Goal: Transaction & Acquisition: Book appointment/travel/reservation

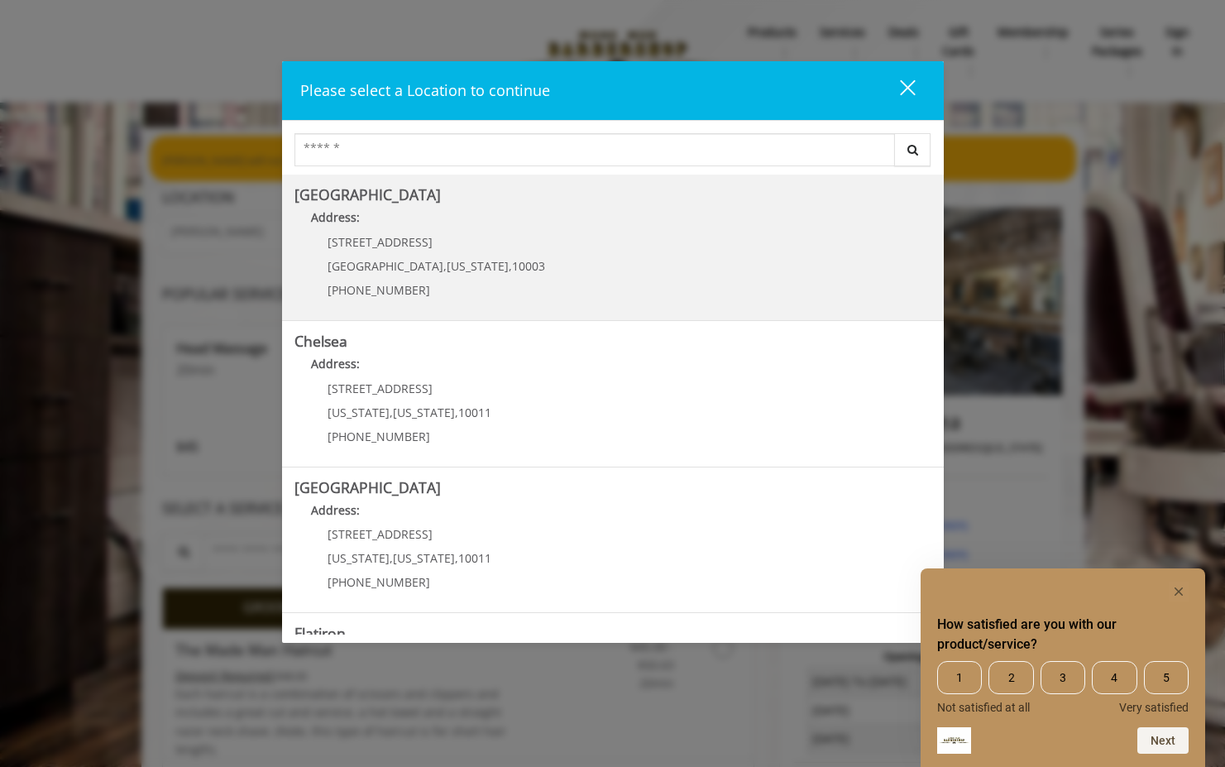
click at [533, 242] on Village "[GEOGRAPHIC_DATA] Address: [STREET_ADDRESS][US_STATE] (212) 598-1840" at bounding box center [612, 247] width 637 height 121
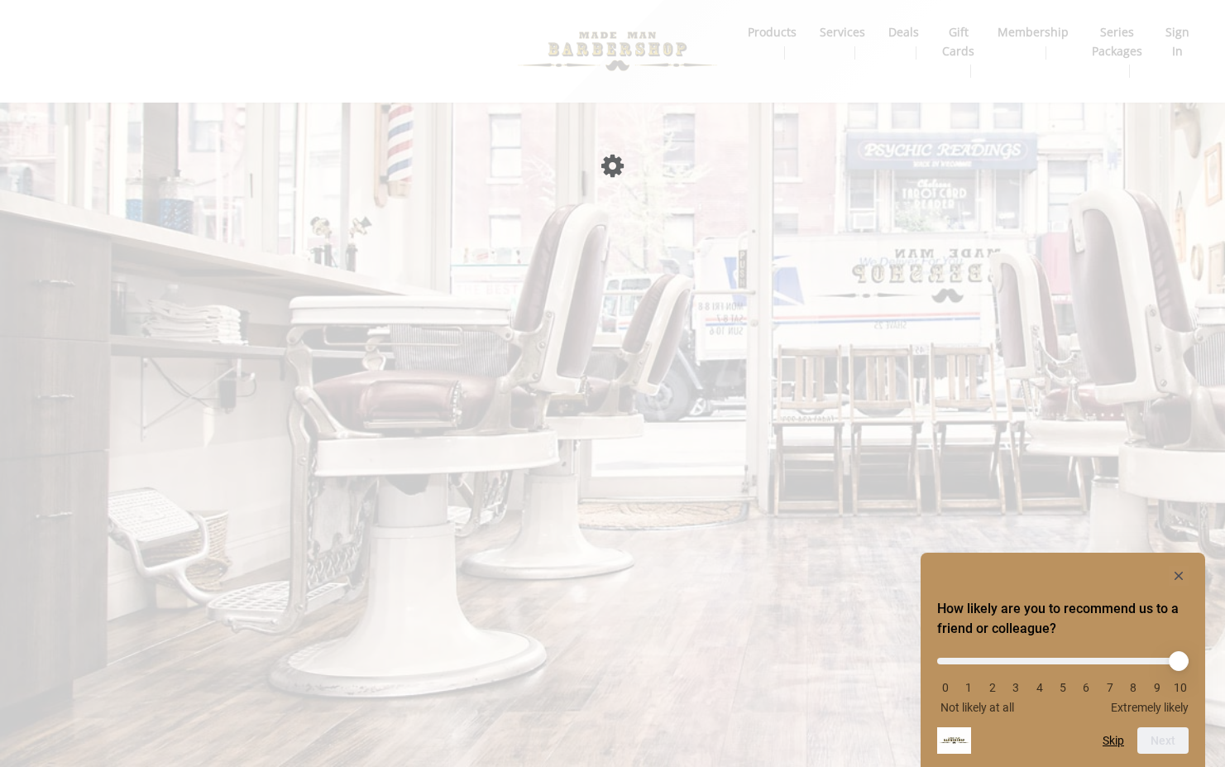
click at [1189, 612] on div "How likely are you to recommend us to a friend or colleague? 0 1 2 3 4 5 6 7 8 …" at bounding box center [1062, 657] width 271 height 122
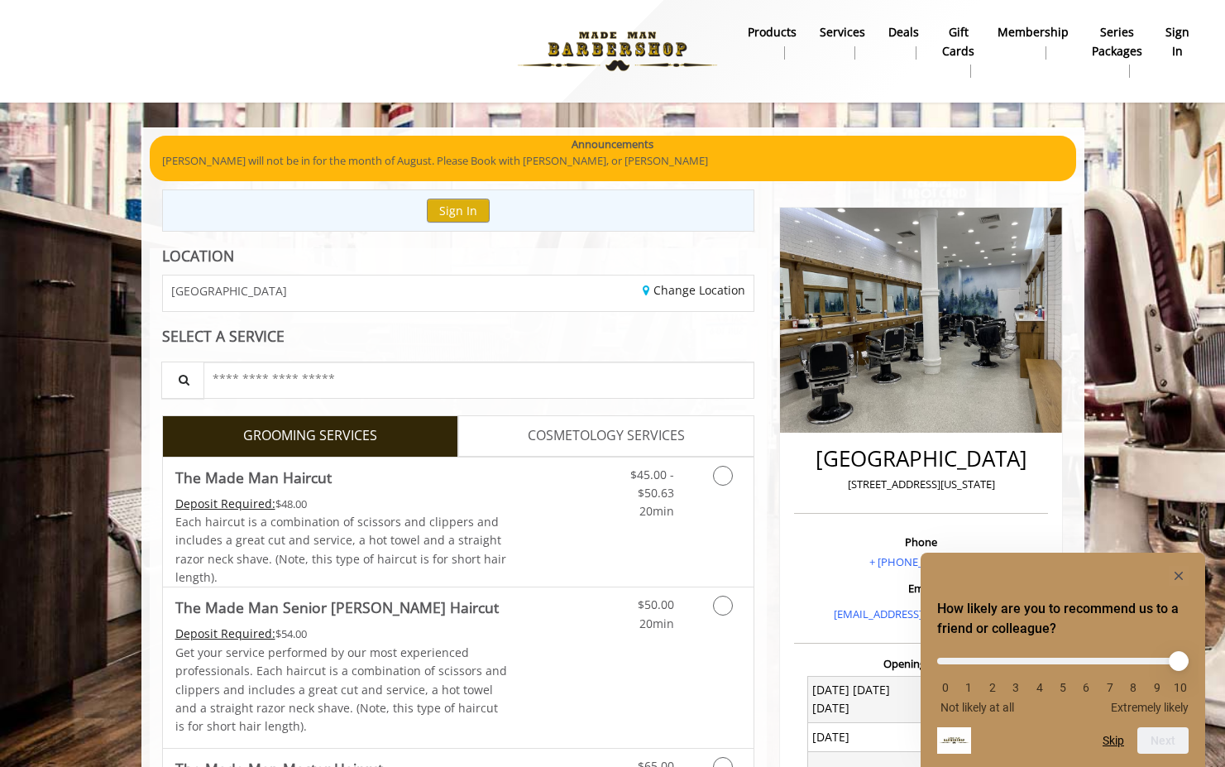
click at [1181, 562] on div "How likely are you to recommend us to a friend or colleague? 0 1 2 3 4 5 6 7 8 …" at bounding box center [1063, 659] width 285 height 214
click at [1181, 566] on rect "Hide survey" at bounding box center [1179, 576] width 20 height 20
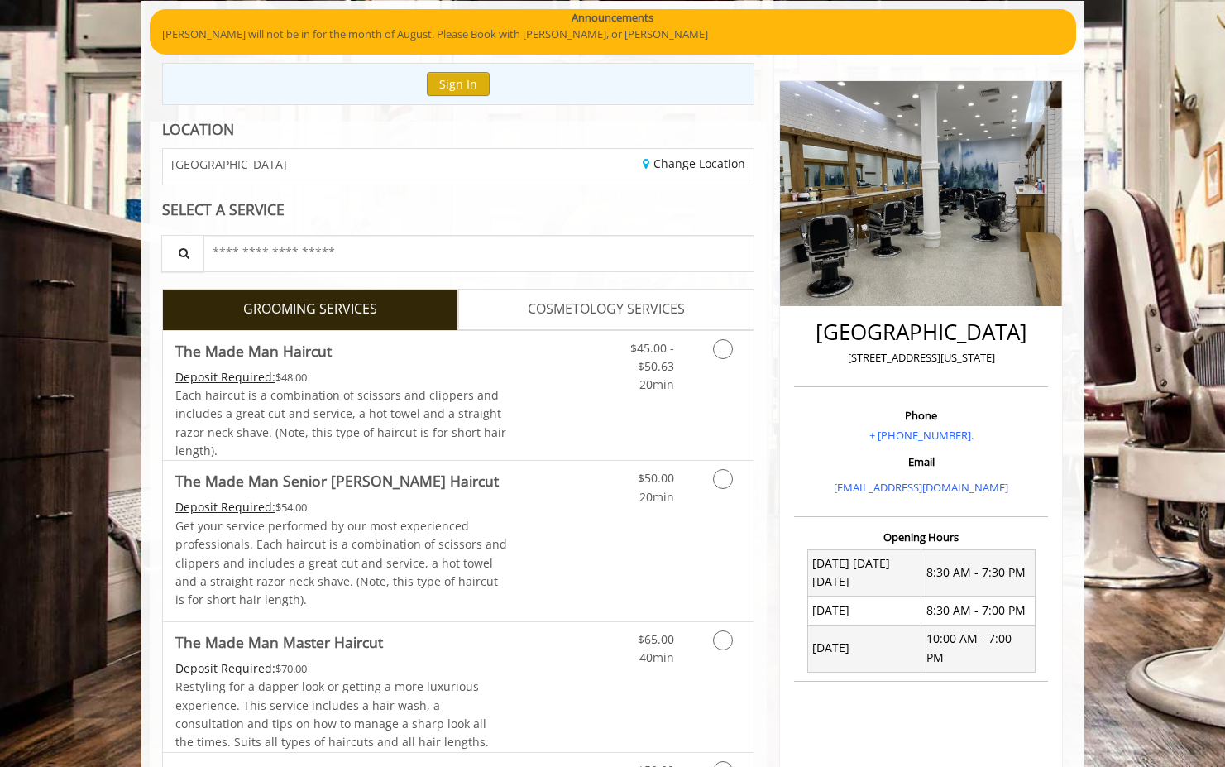
scroll to position [170, 0]
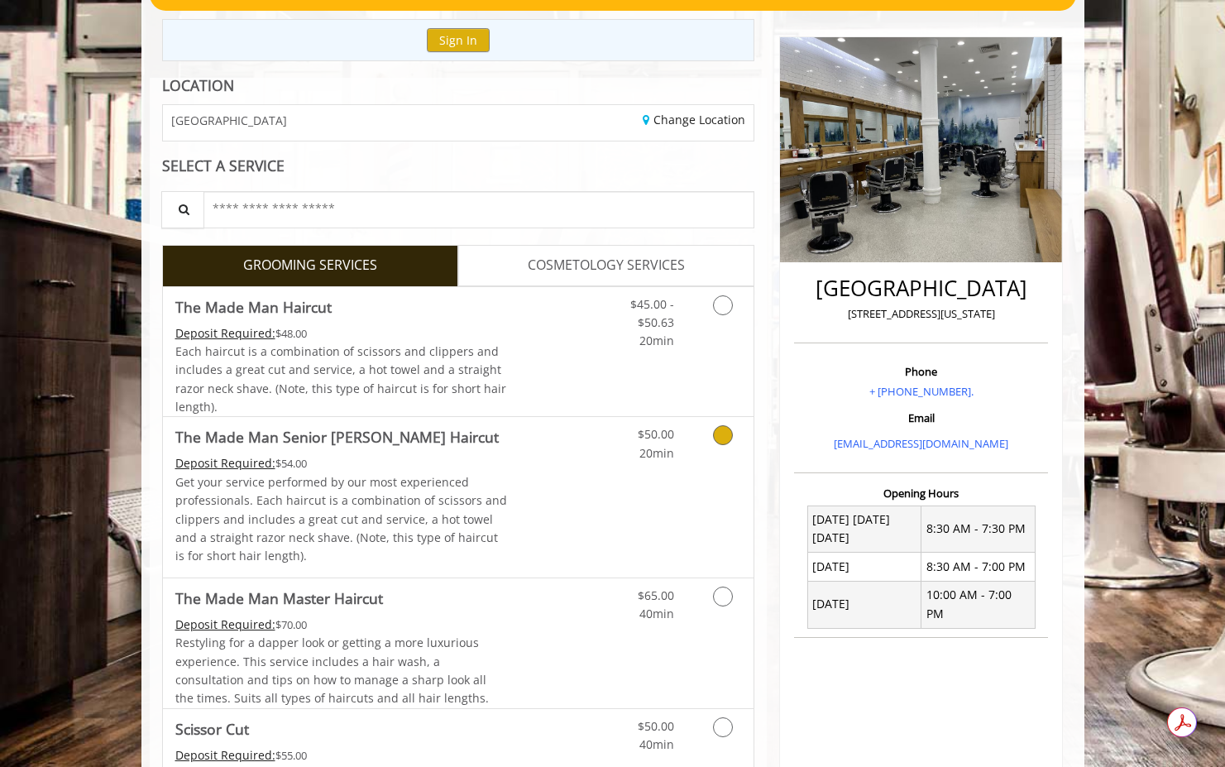
click at [592, 471] on link "Discounted Price" at bounding box center [556, 497] width 98 height 160
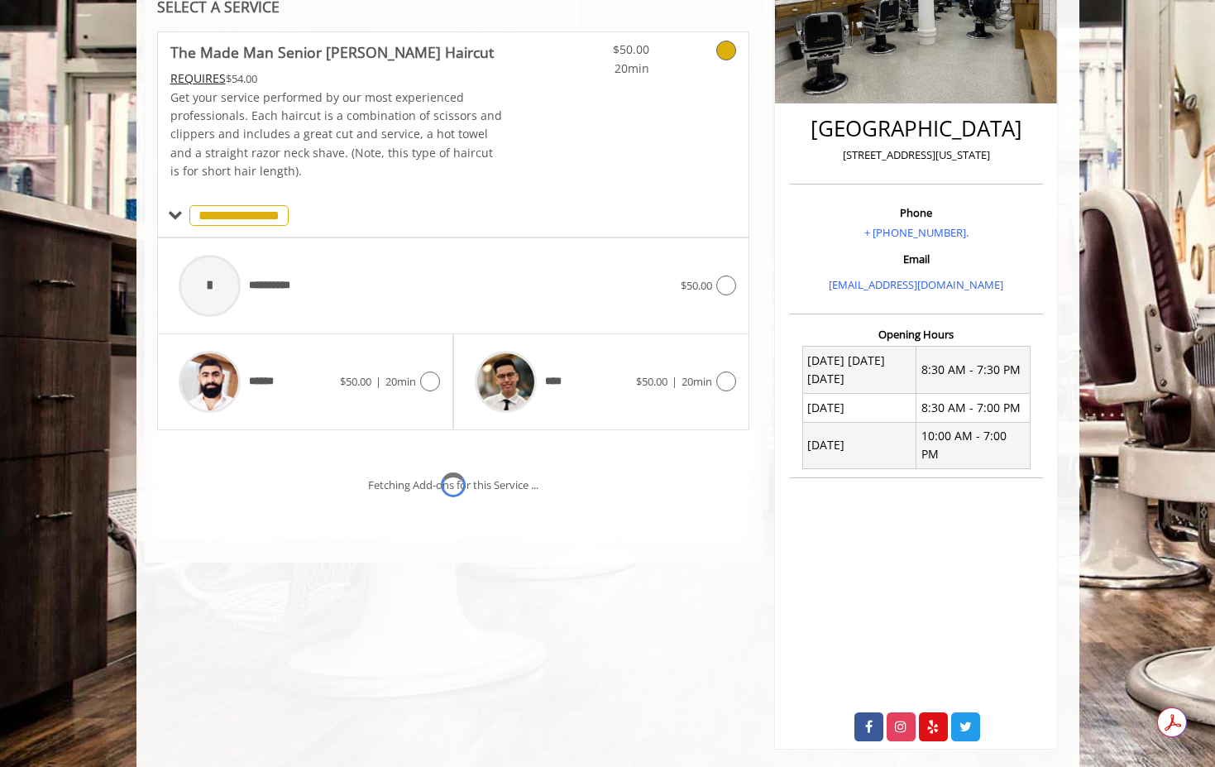
scroll to position [335, 0]
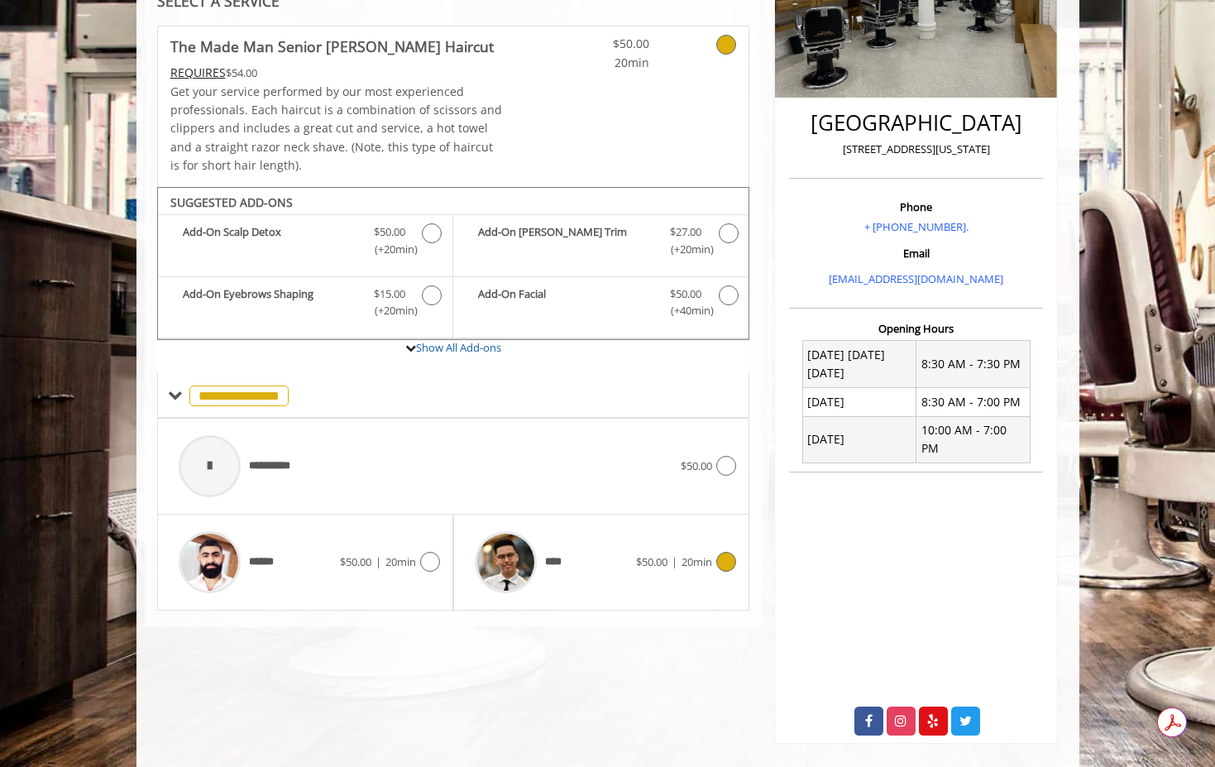
click at [636, 552] on div "$50.00 | 20min" at bounding box center [686, 562] width 100 height 20
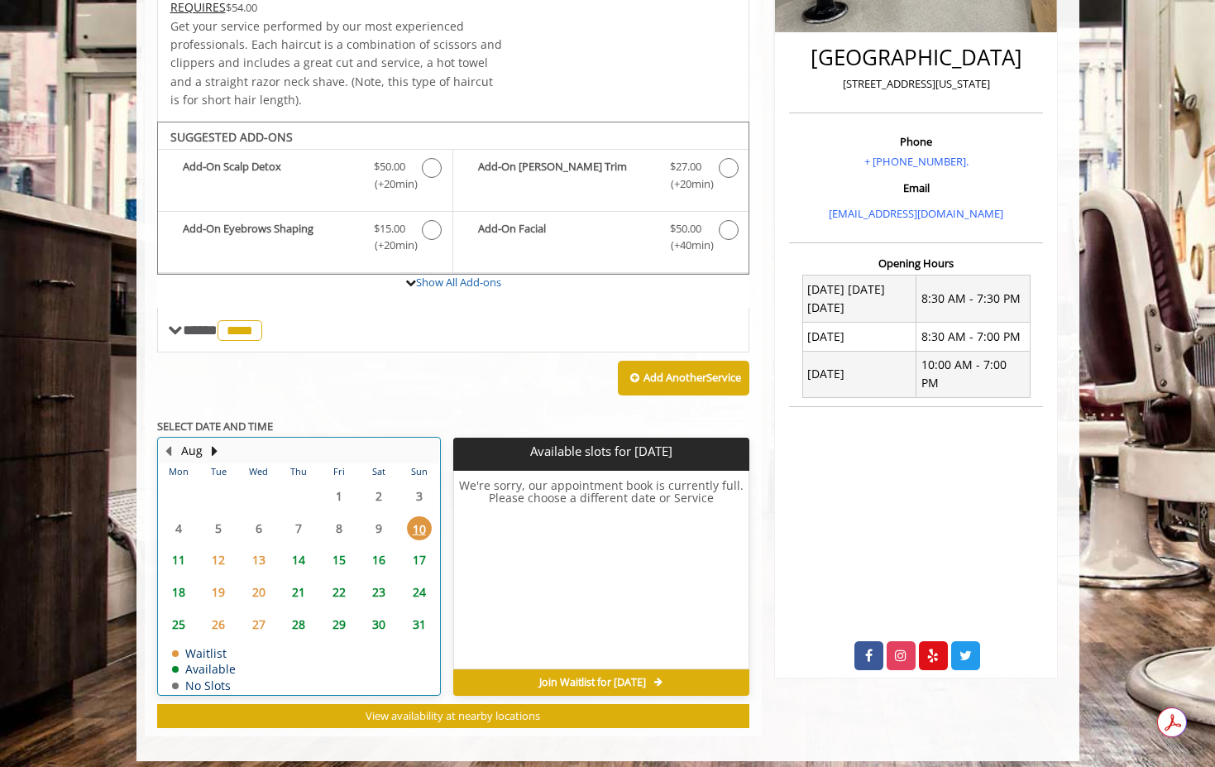
scroll to position [409, 0]
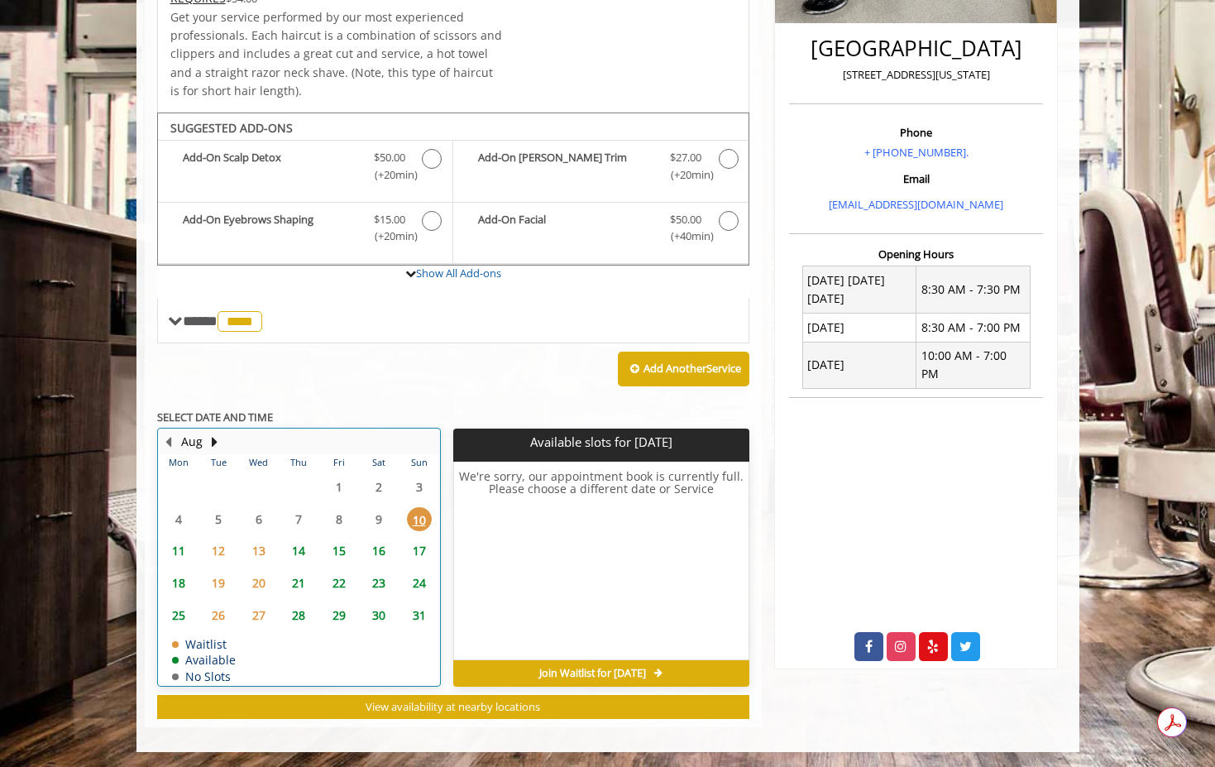
click at [282, 549] on div "14" at bounding box center [298, 550] width 33 height 24
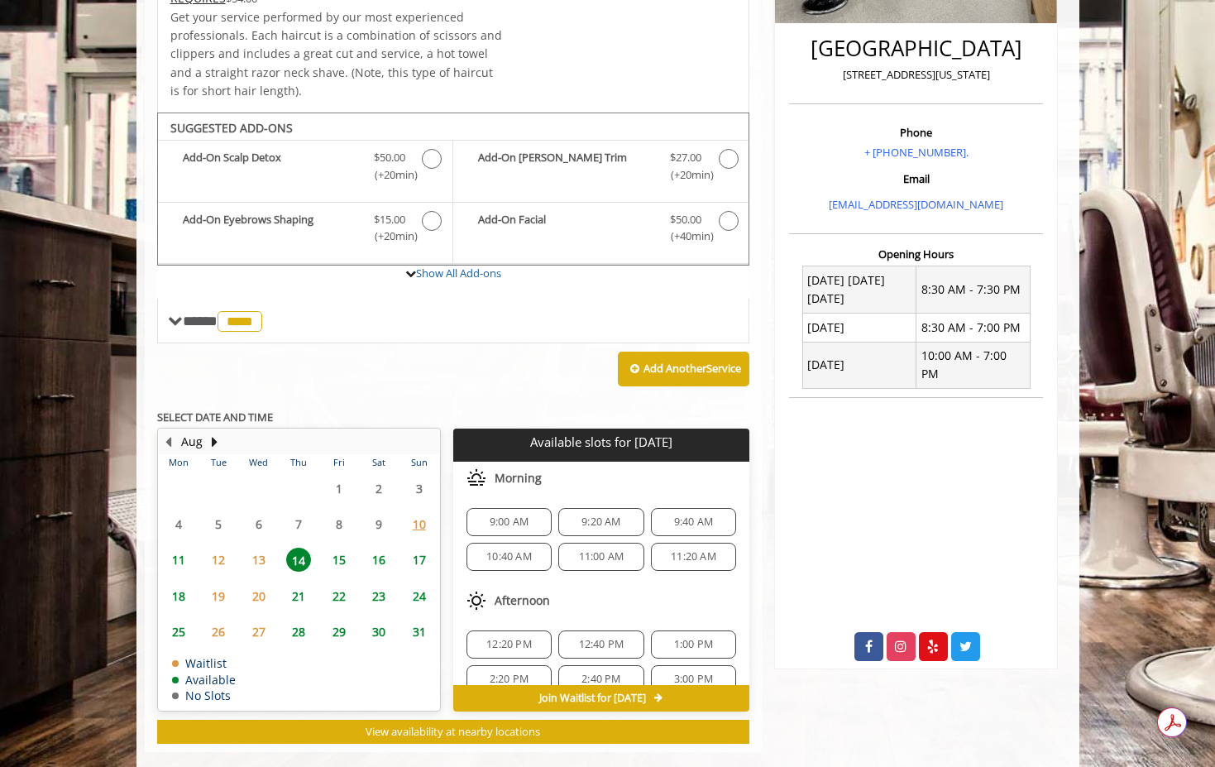
scroll to position [434, 0]
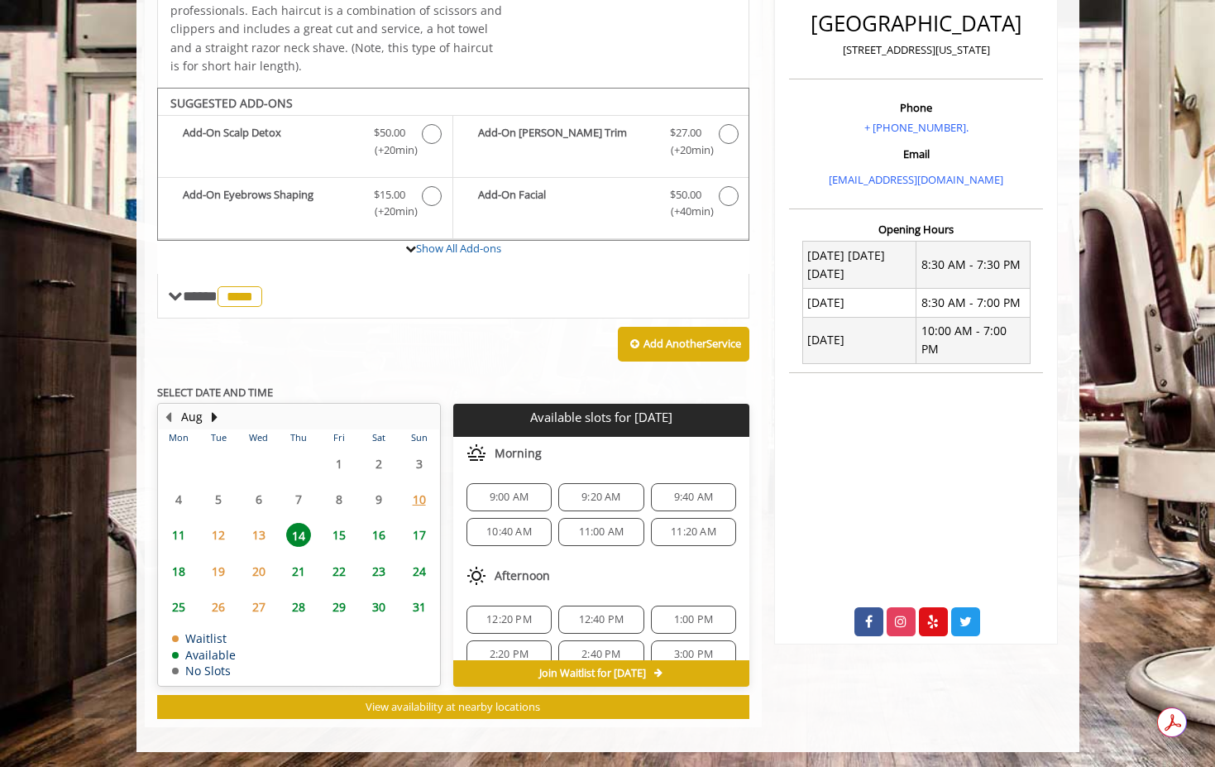
click at [186, 536] on span "11" at bounding box center [178, 535] width 25 height 24
click at [301, 533] on span "14" at bounding box center [298, 535] width 25 height 24
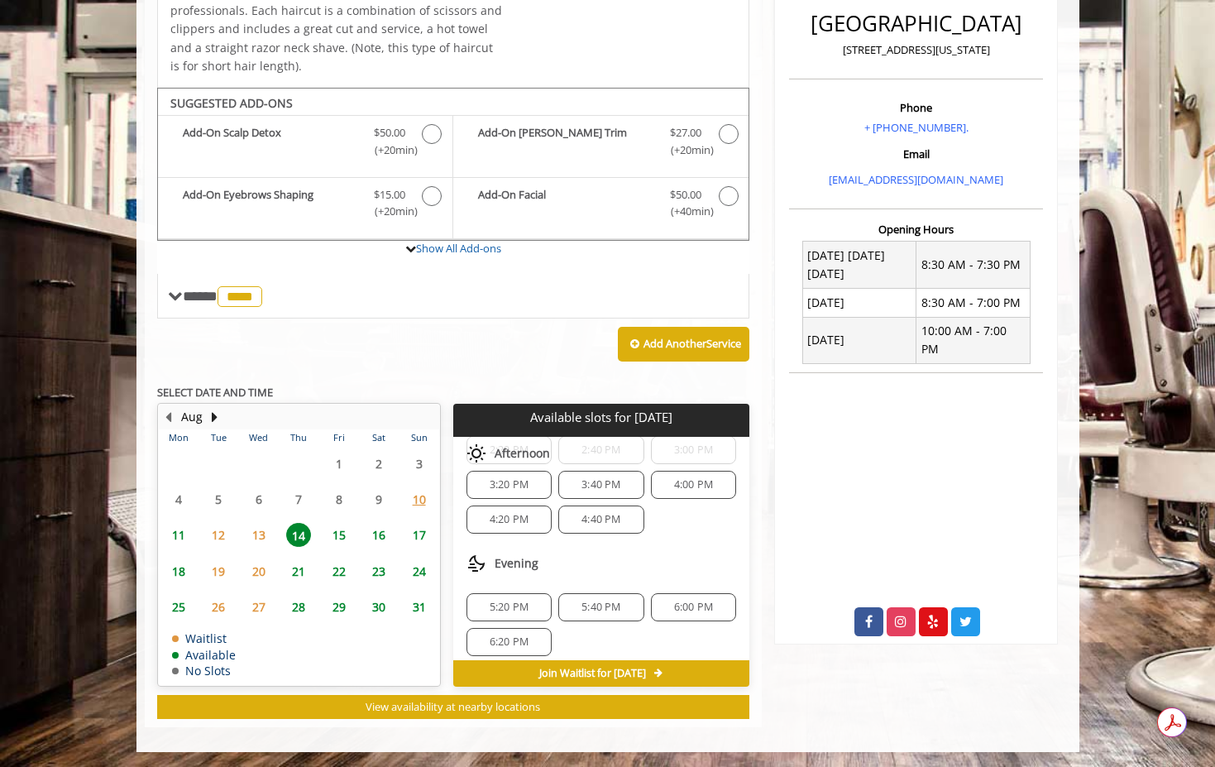
scroll to position [213, 0]
click at [567, 585] on div "5:40 PM" at bounding box center [600, 598] width 85 height 28
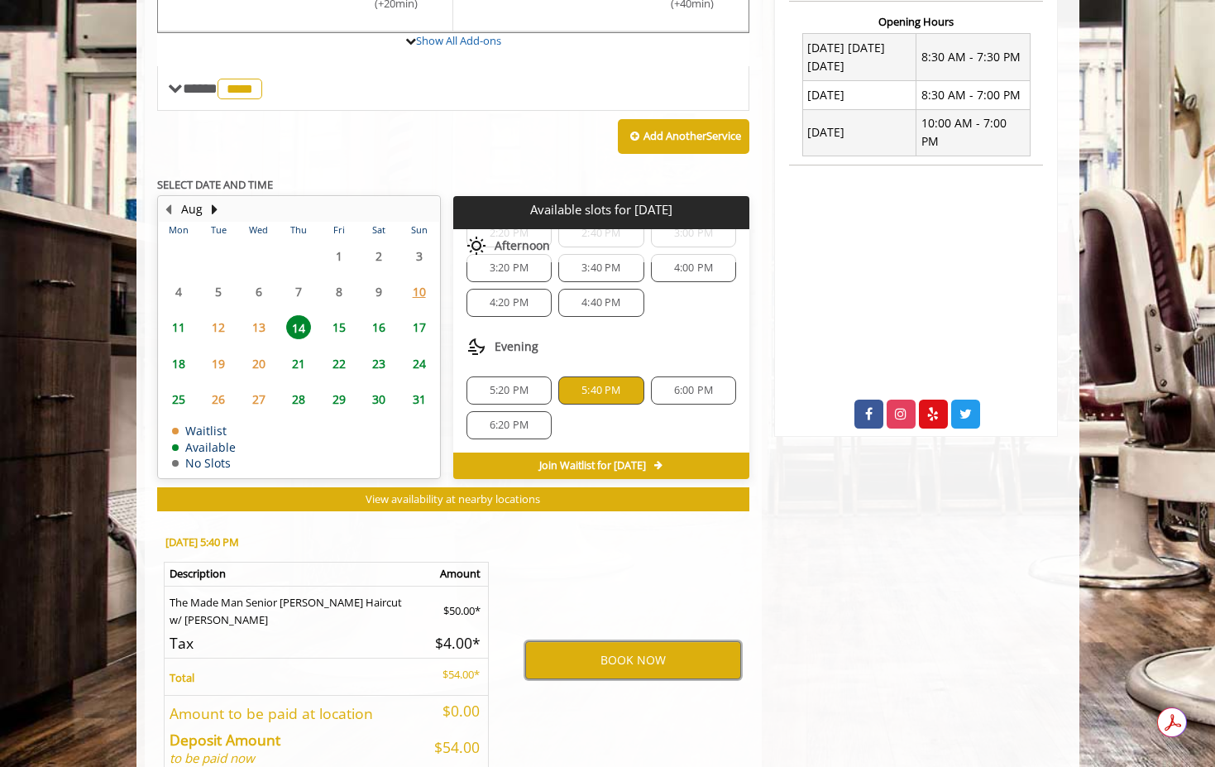
scroll to position [649, 0]
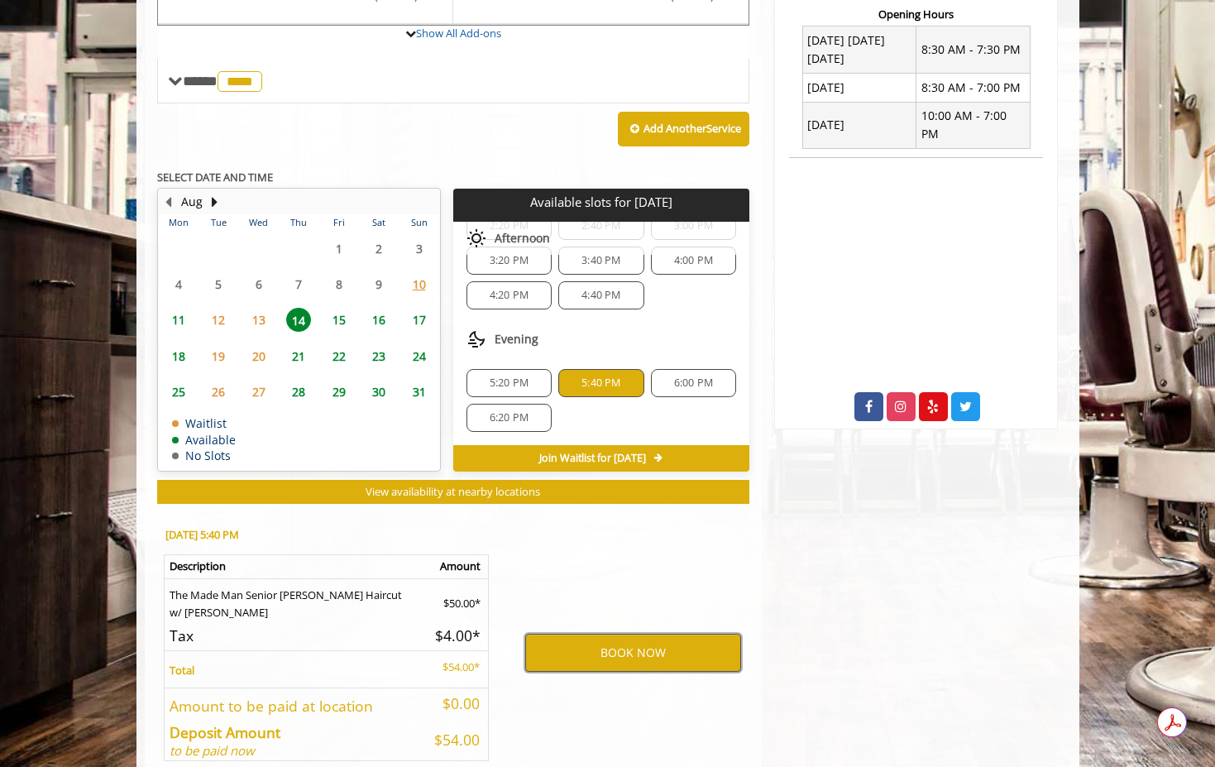
click at [658, 657] on button "BOOK NOW" at bounding box center [633, 653] width 216 height 38
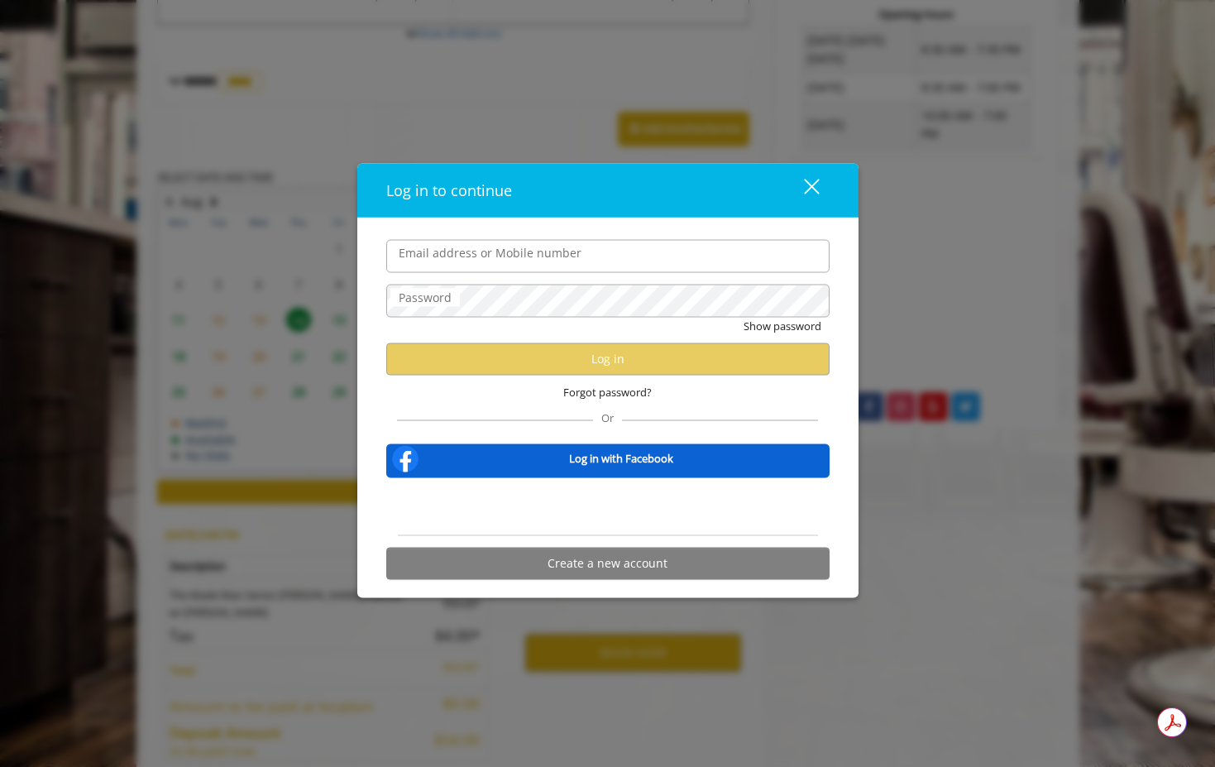
click at [540, 266] on input "Email address or Mobile number" at bounding box center [607, 255] width 443 height 33
type input "**********"
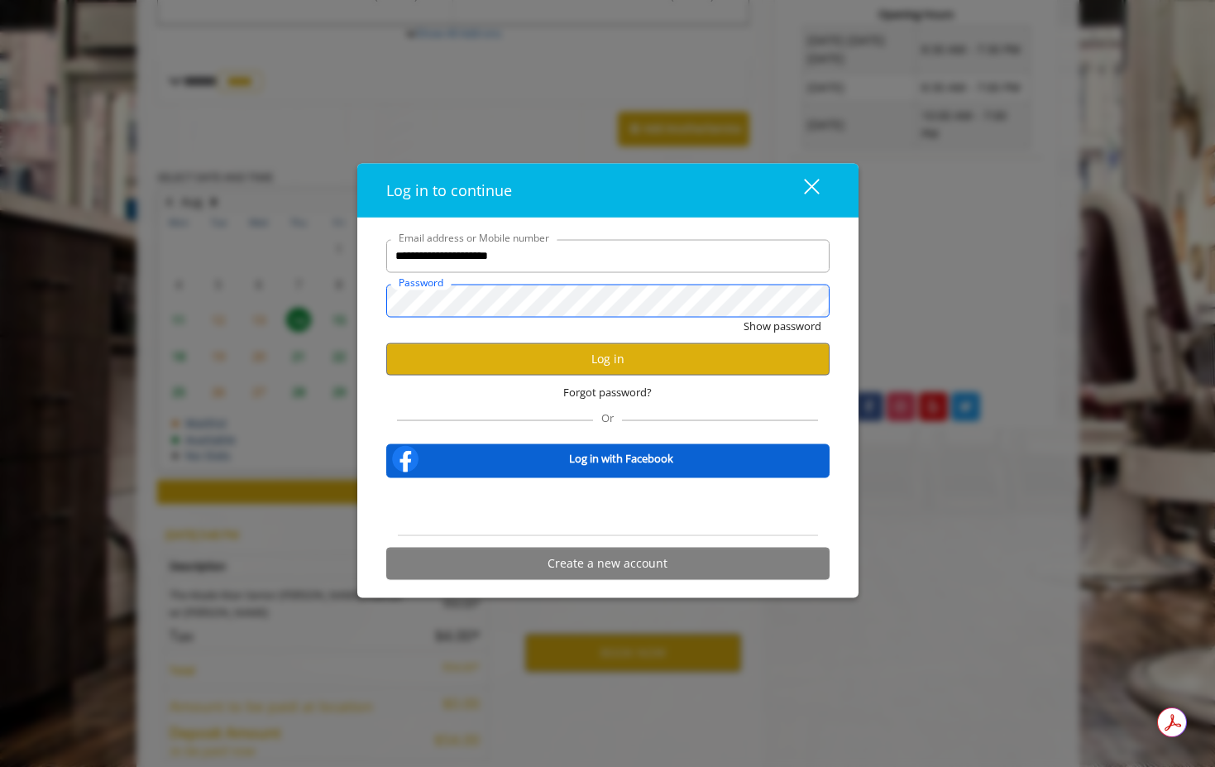
scroll to position [648, 0]
click at [799, 321] on button "Show password" at bounding box center [783, 325] width 78 height 17
click at [796, 354] on button "Log in" at bounding box center [607, 358] width 443 height 32
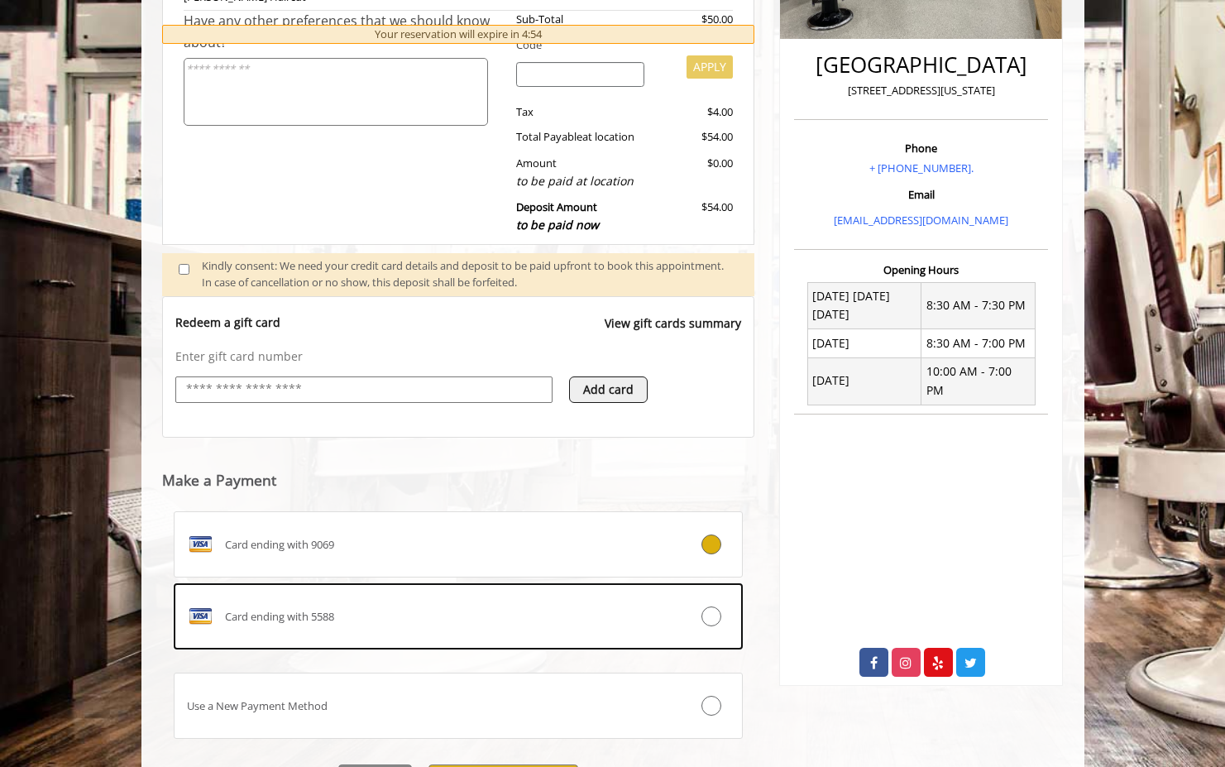
scroll to position [402, 0]
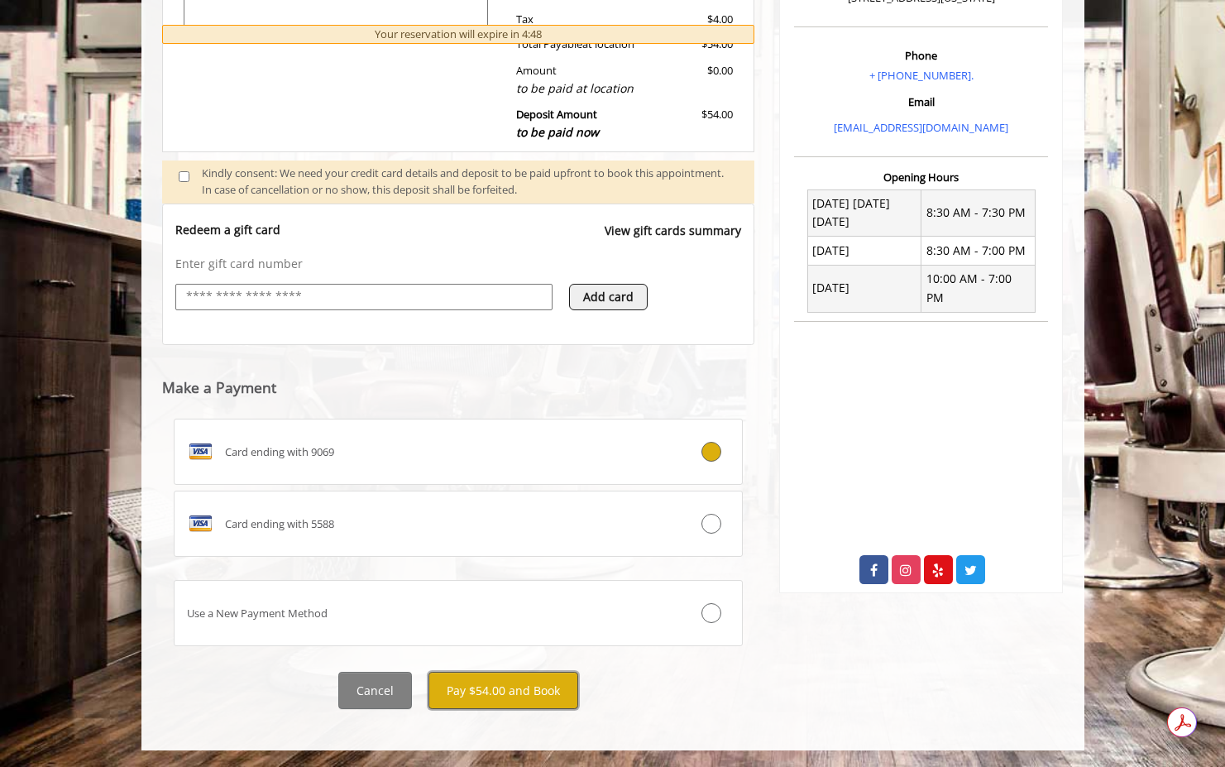
click at [479, 696] on button "Pay $54.00 and Book" at bounding box center [503, 690] width 150 height 37
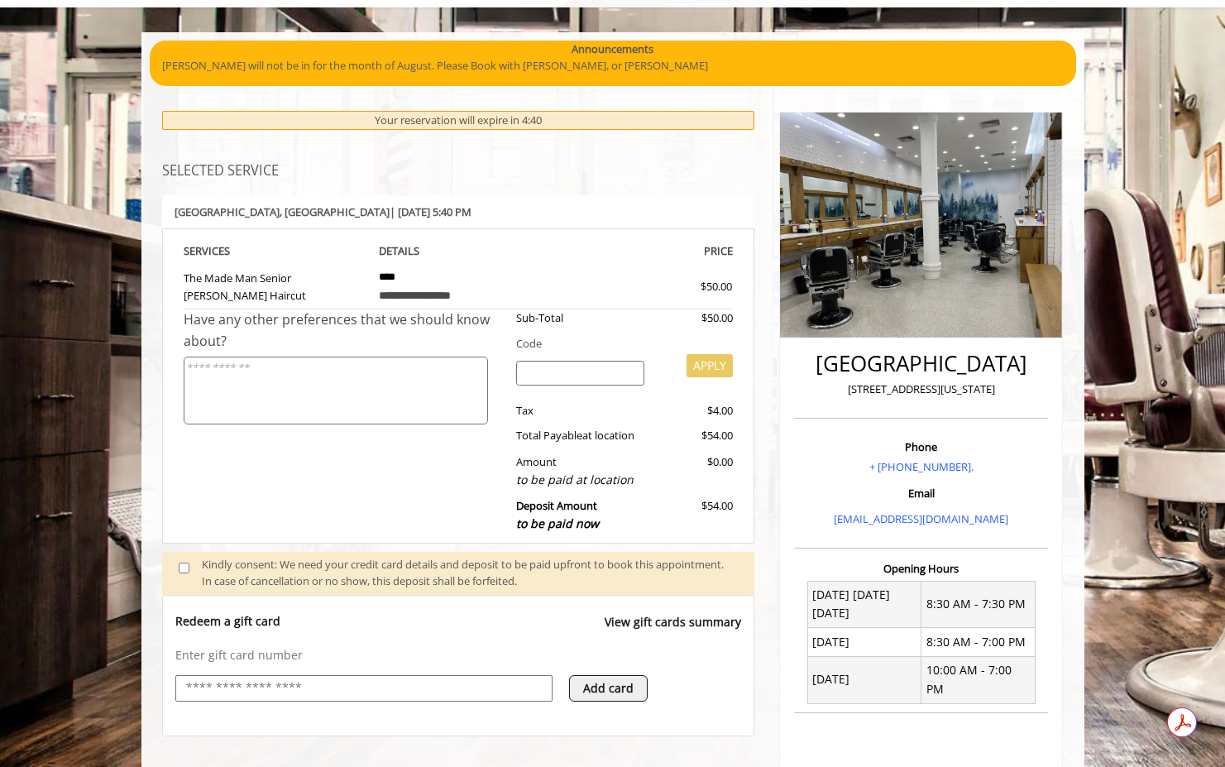
scroll to position [93, 0]
